Goal: Transaction & Acquisition: Purchase product/service

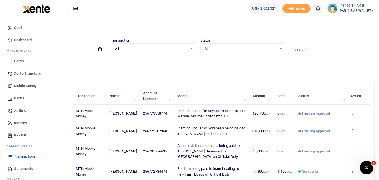
click at [28, 85] on span "Mobile Money" at bounding box center [25, 86] width 22 height 6
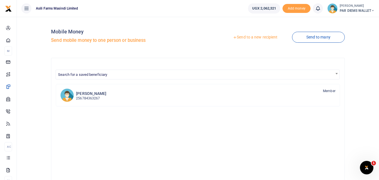
click at [249, 36] on link "Send to a new recipient" at bounding box center [255, 37] width 73 height 10
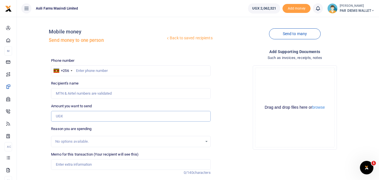
click at [68, 113] on input "Amount you want to send" at bounding box center [130, 116] width 159 height 11
type input "439,650"
click at [95, 70] on input "text" at bounding box center [130, 70] width 159 height 11
click at [84, 70] on input "text" at bounding box center [130, 70] width 159 height 11
type input "771405634"
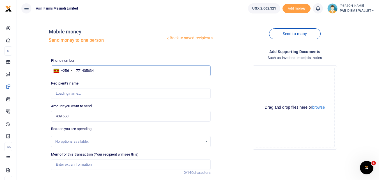
type input "Muhammad Byaruhanga"
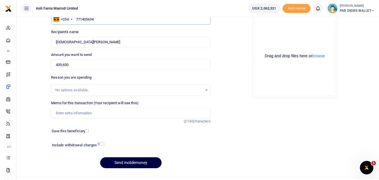
scroll to position [63, 0]
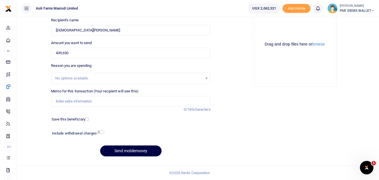
type input "771405634"
click at [63, 102] on input "Memo for this transaction (Your recipient will see this)" at bounding box center [130, 101] width 159 height 11
type input "Planting Bonus for Maize being paid to Mohamad under batch 13"
click at [270, 29] on div "Drag and drop files here or browse Powered by Uppy" at bounding box center [295, 44] width 80 height 80
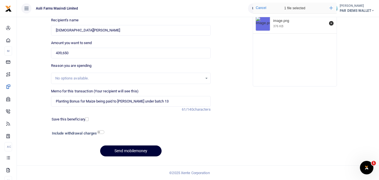
click at [125, 154] on button "Send mobilemoney" at bounding box center [130, 150] width 61 height 11
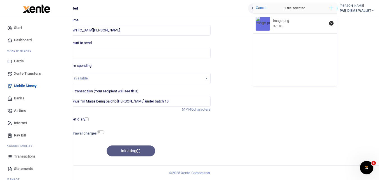
click at [11, 156] on icon at bounding box center [9, 156] width 5 height 5
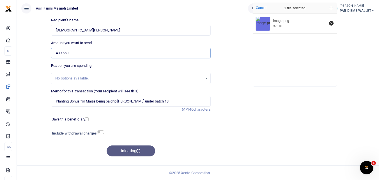
click at [201, 54] on input "439,650" at bounding box center [130, 53] width 159 height 11
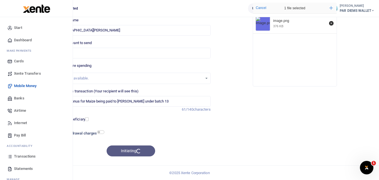
click at [26, 84] on span "Mobile Money" at bounding box center [25, 86] width 22 height 6
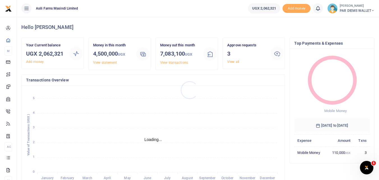
scroll to position [4, 4]
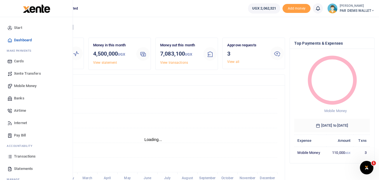
click at [10, 157] on icon at bounding box center [9, 156] width 5 height 5
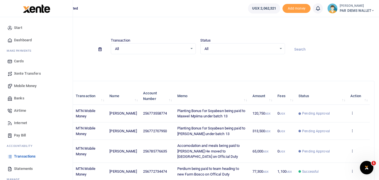
click at [22, 86] on span "Mobile Money" at bounding box center [25, 86] width 22 height 6
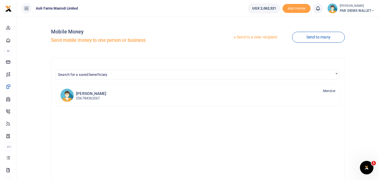
click at [260, 37] on link "Send to a new recipient" at bounding box center [255, 37] width 73 height 10
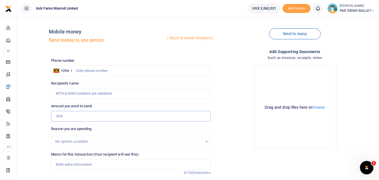
click at [69, 119] on input "Amount you want to send" at bounding box center [130, 116] width 159 height 11
type input "439,650"
click at [93, 70] on input "text" at bounding box center [130, 70] width 159 height 11
type input "771405634"
type input "Muhammad Byaruhanga"
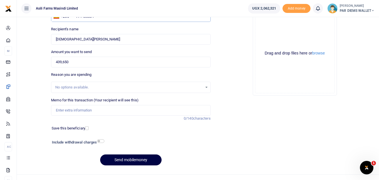
scroll to position [55, 0]
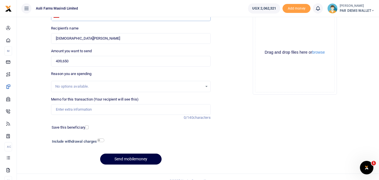
type input "771405634"
click at [71, 113] on input "Memo for this transaction (Your recipient will see this)" at bounding box center [130, 109] width 159 height 11
type input "P"
type input "Planting bonus for Maize being paid to Mohamed under batch 13"
click at [299, 35] on div "Drag and drop files here or browse Powered by Uppy" at bounding box center [295, 53] width 80 height 80
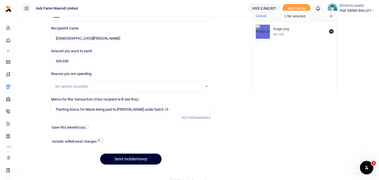
click at [126, 158] on button "Send mobilemoney" at bounding box center [130, 159] width 61 height 11
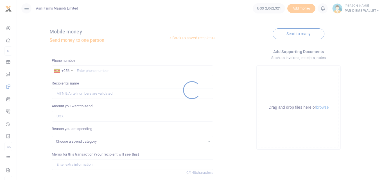
select select
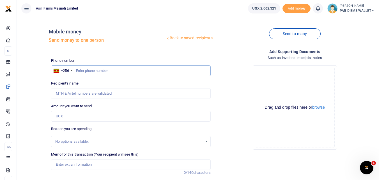
click at [88, 71] on input "text" at bounding box center [130, 70] width 159 height 11
click at [75, 120] on input "Amount you want to send" at bounding box center [130, 116] width 159 height 11
click at [144, 68] on input "766724521" at bounding box center [130, 70] width 159 height 11
type input "7"
click at [88, 72] on input "text" at bounding box center [130, 70] width 159 height 11
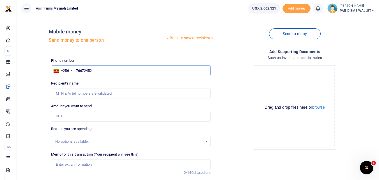
type input "766724521"
type input "[PERSON_NAME]"
type input "766724521"
click at [69, 116] on input "Amount you want to send" at bounding box center [130, 116] width 159 height 11
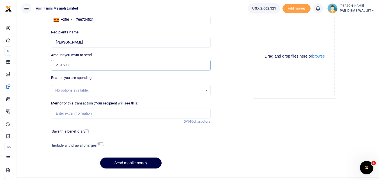
scroll to position [63, 0]
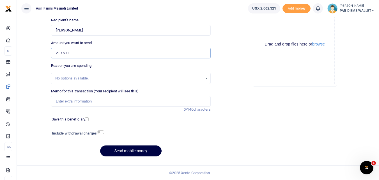
type input "219,500"
click at [68, 103] on input "Memo for this transaction (Your recipient will see this)" at bounding box center [130, 101] width 159 height 11
type input "Planting bonus for Soyabean being paid to Mzee Tunil under batch 13"
click at [273, 27] on div "Drag and drop files here or browse Powered by Uppy" at bounding box center [295, 44] width 80 height 80
click at [275, 29] on div "Drag and drop files here or browse Powered by Uppy" at bounding box center [295, 44] width 80 height 80
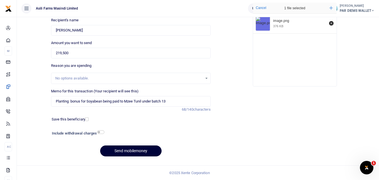
click at [127, 149] on button "Send mobilemoney" at bounding box center [130, 150] width 61 height 11
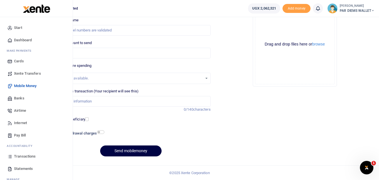
click at [10, 155] on icon at bounding box center [9, 156] width 5 height 5
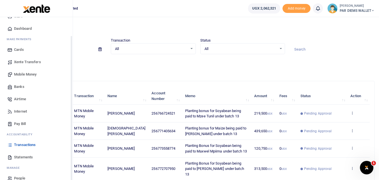
scroll to position [20, 0]
